Goal: Task Accomplishment & Management: Manage account settings

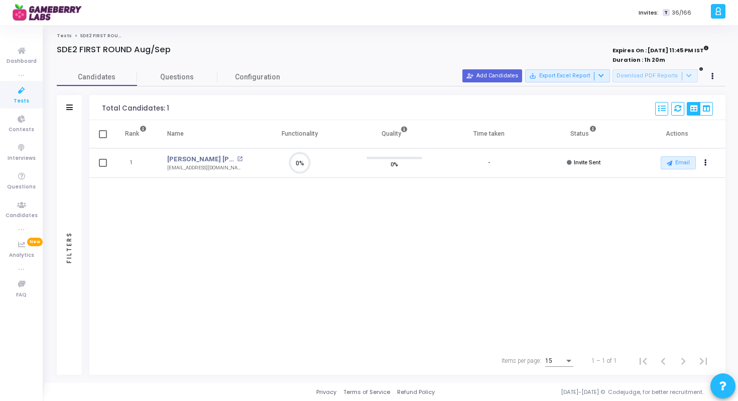
scroll to position [21, 26]
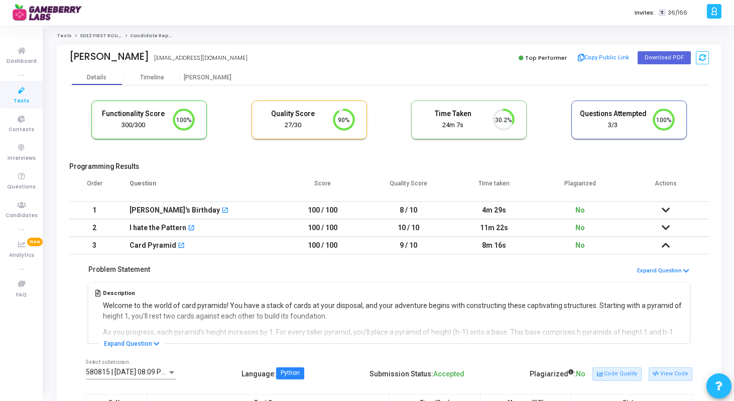
scroll to position [21, 26]
click at [23, 91] on icon at bounding box center [21, 90] width 21 height 13
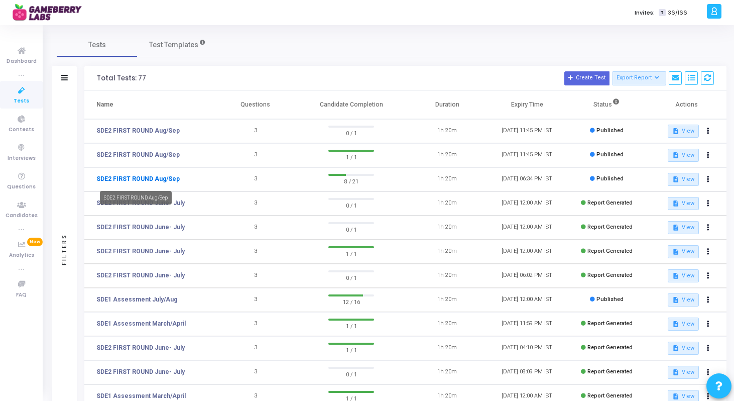
click at [162, 175] on link "SDE2 FIRST ROUND Aug/Sep" at bounding box center [137, 178] width 83 height 9
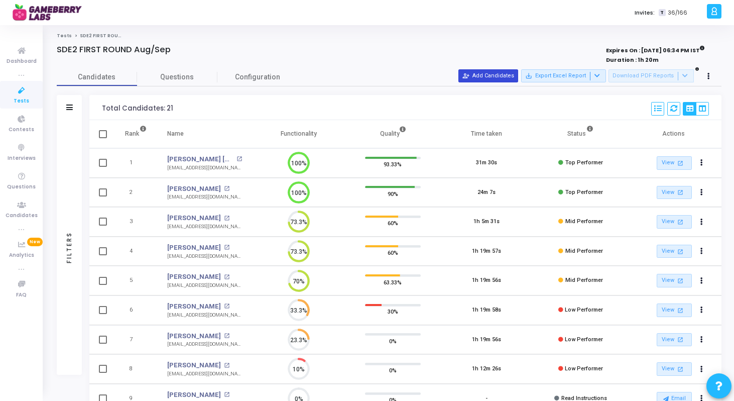
click at [500, 72] on button "person_add_alt Add Candidates" at bounding box center [488, 75] width 60 height 13
